Goal: Information Seeking & Learning: Learn about a topic

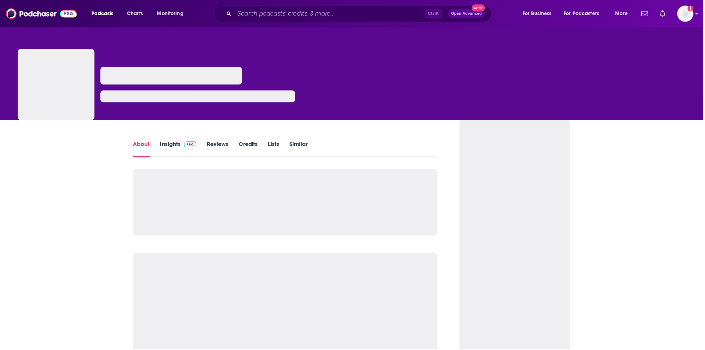
click at [173, 142] on link "Insights" at bounding box center [179, 149] width 37 height 17
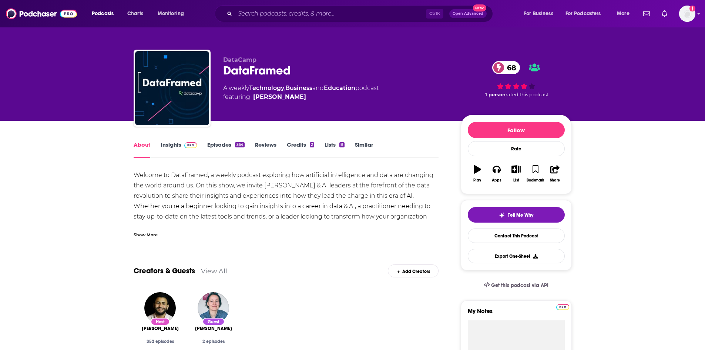
click at [178, 143] on link "Insights" at bounding box center [179, 149] width 37 height 17
